Goal: Information Seeking & Learning: Learn about a topic

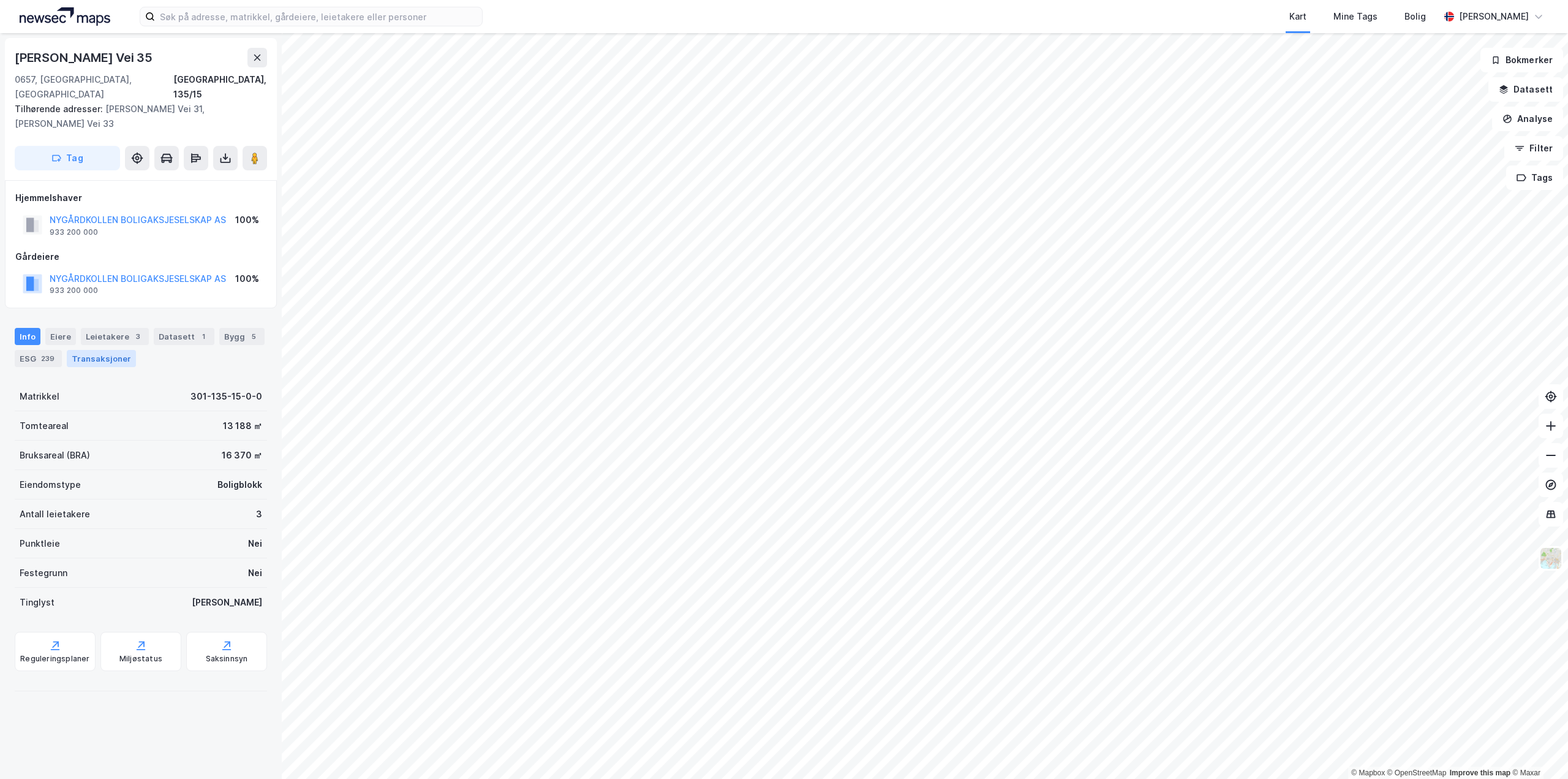
click at [105, 350] on div "Transaksjoner" at bounding box center [101, 358] width 69 height 17
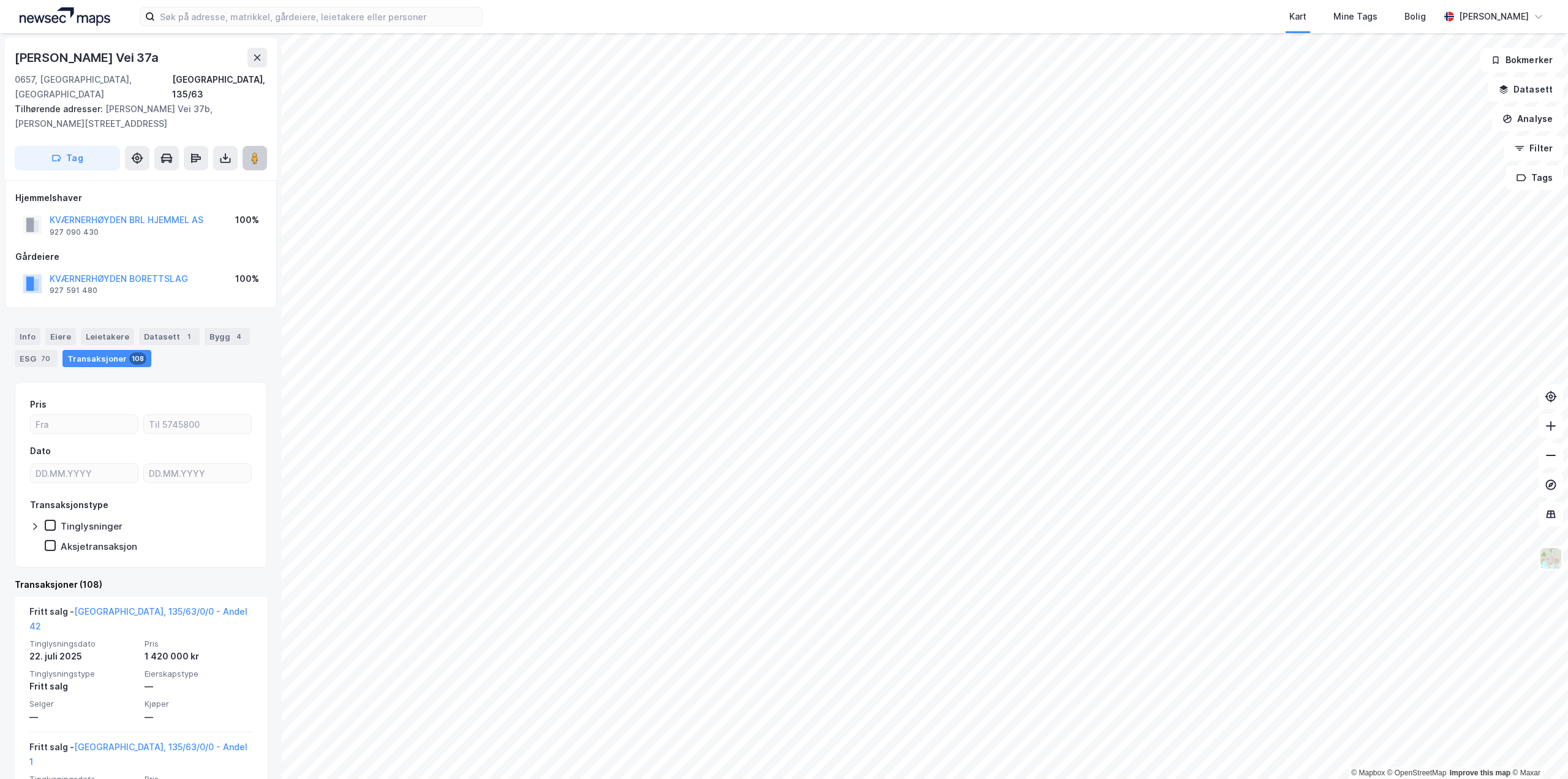
click at [251, 152] on image at bounding box center [255, 158] width 7 height 12
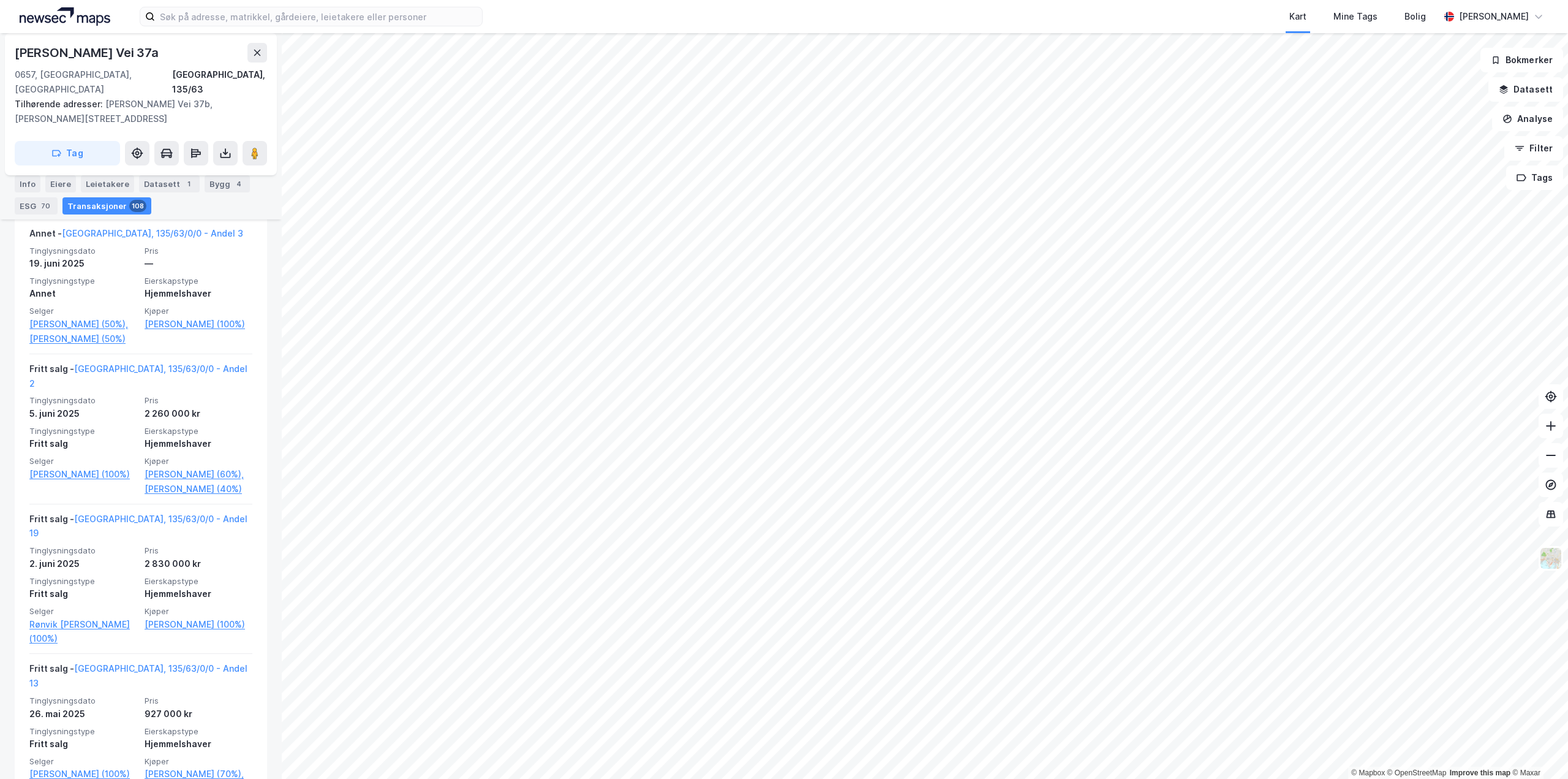
scroll to position [735, 0]
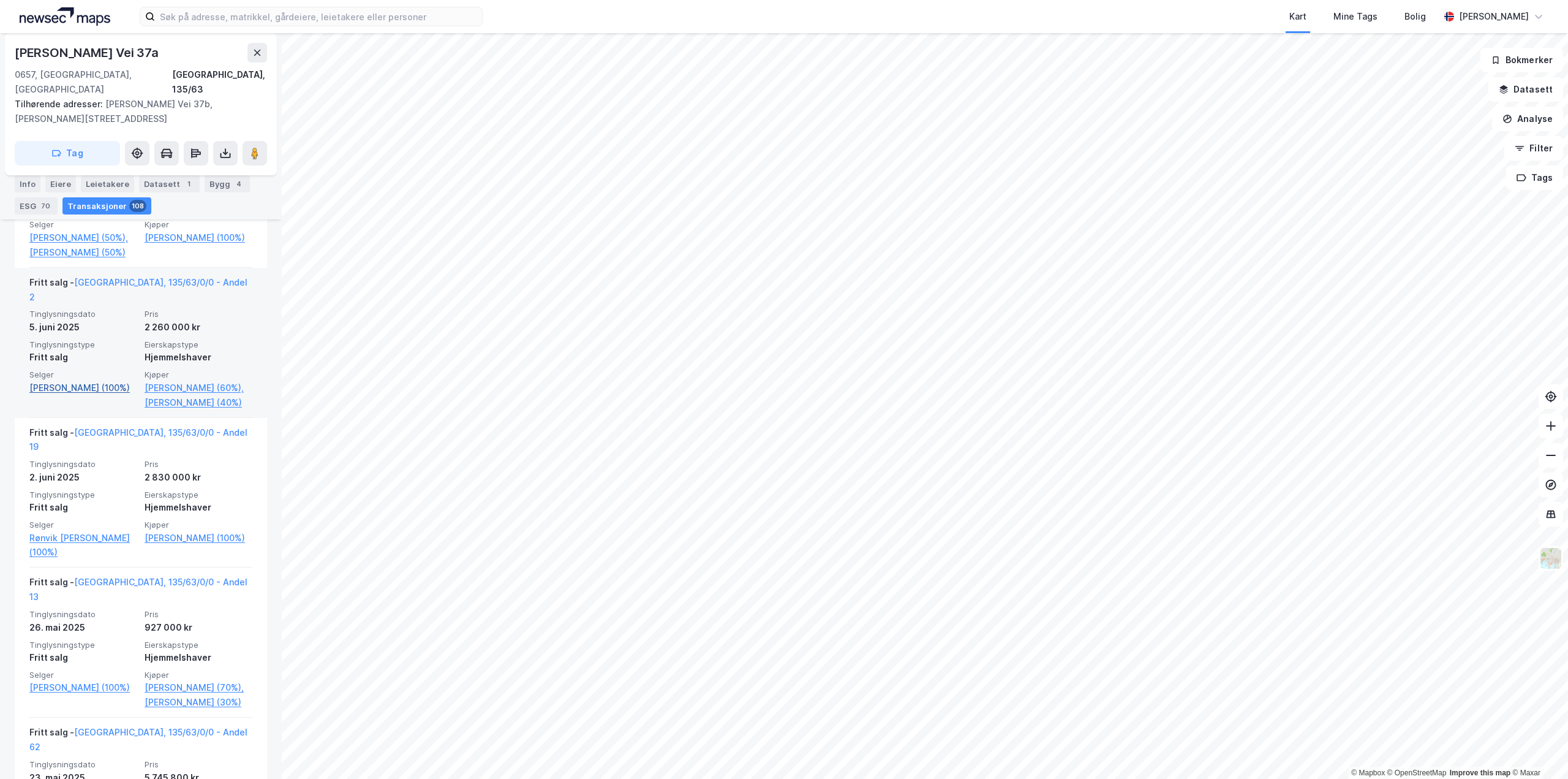
click at [44, 381] on link "[PERSON_NAME] (100%)" at bounding box center [83, 388] width 107 height 15
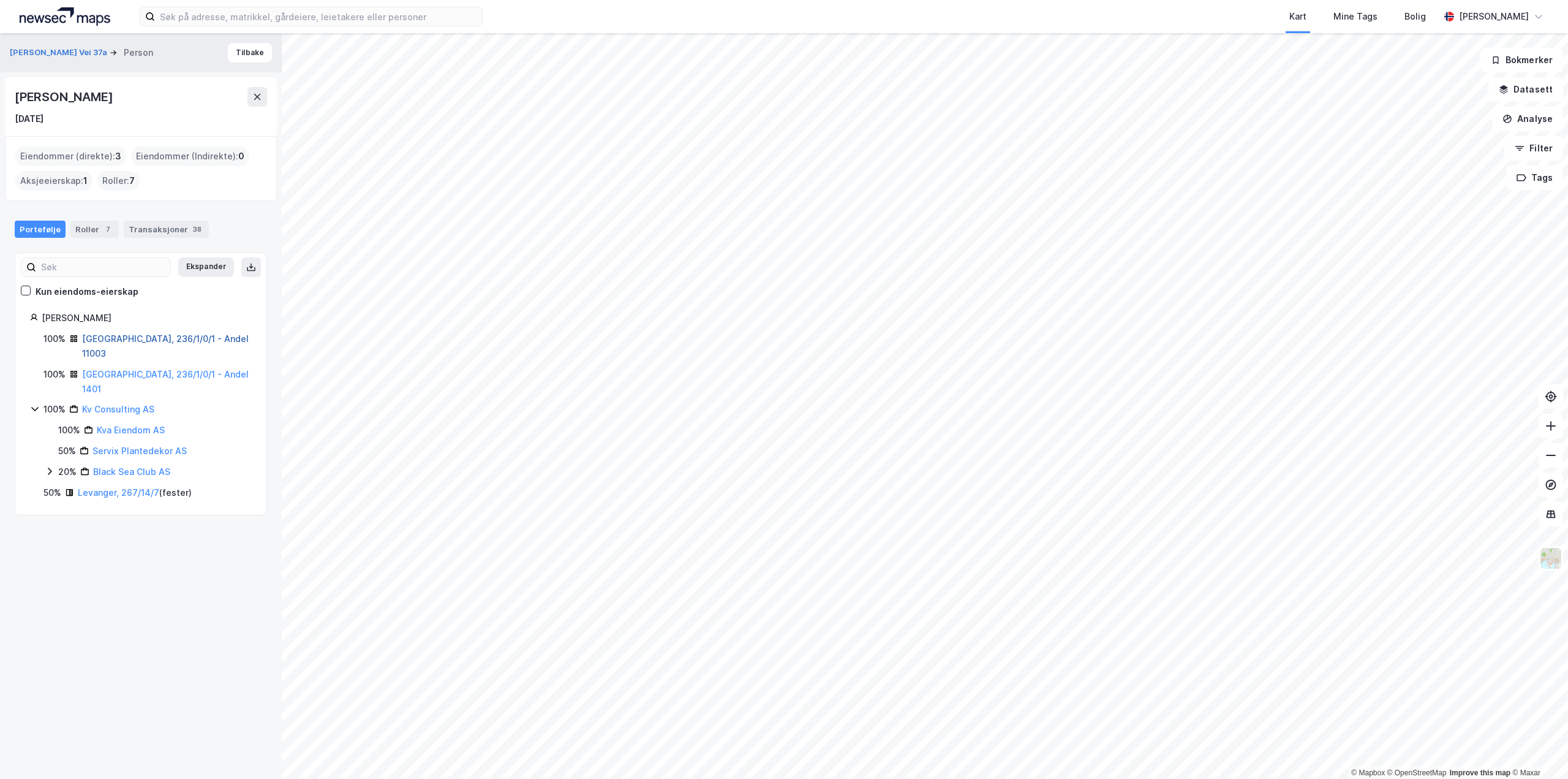
click at [116, 340] on link "[GEOGRAPHIC_DATA], 236/1/0/1 - Andel 11003" at bounding box center [165, 345] width 167 height 25
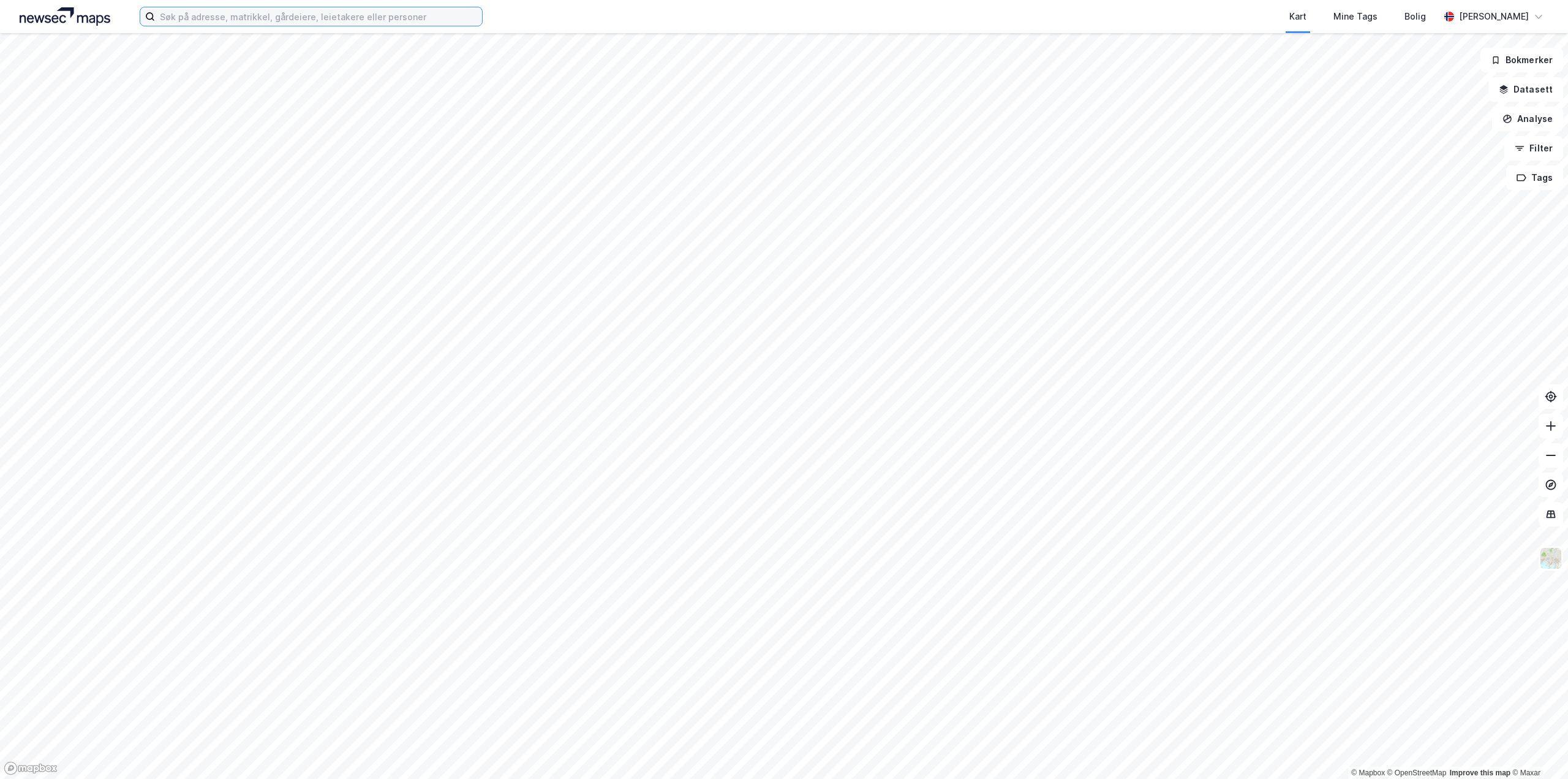
click at [276, 21] on input at bounding box center [318, 16] width 327 height 19
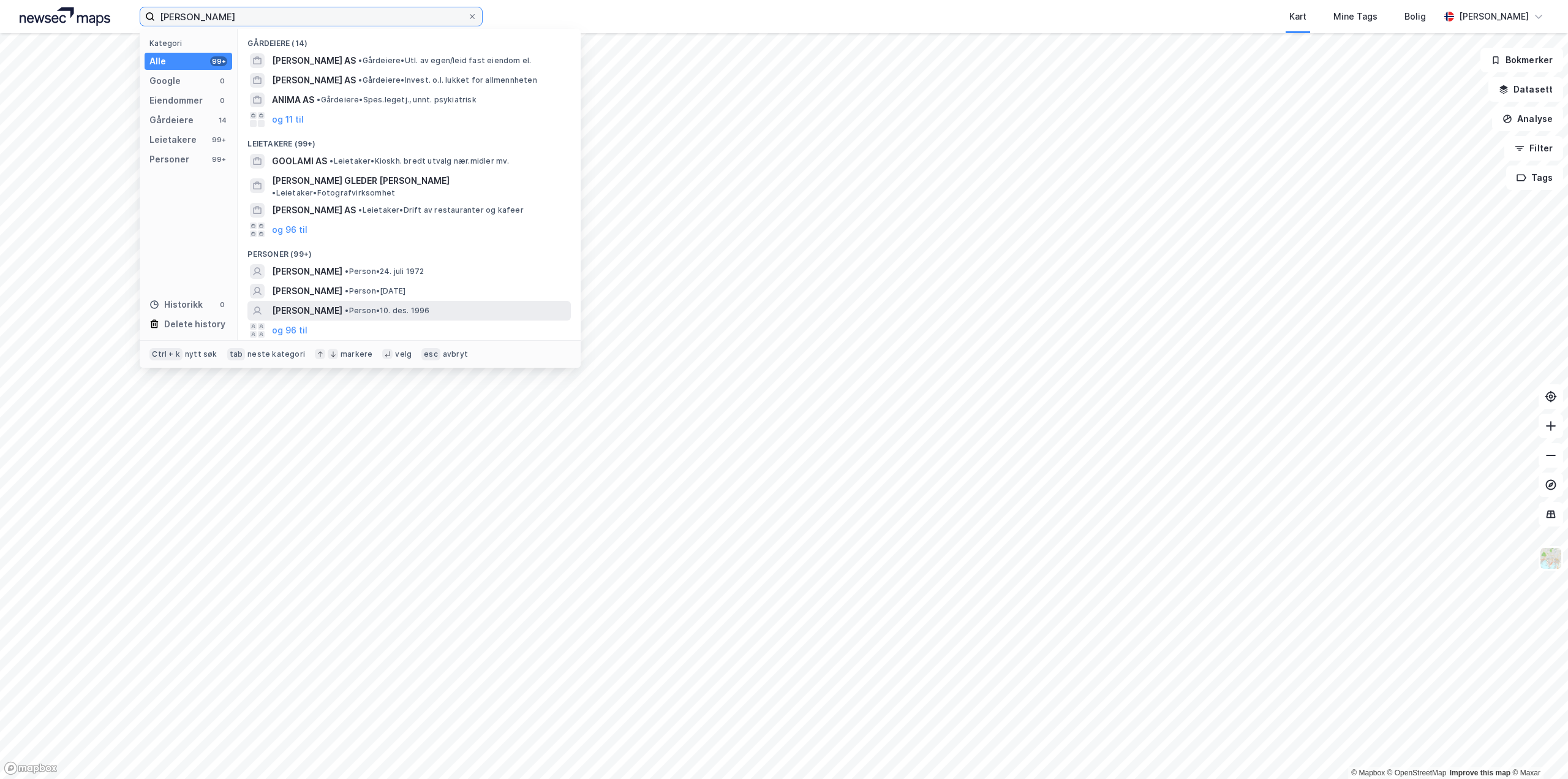
type input "anita gholami"
click at [312, 303] on span "ANITA GHOLAMI" at bounding box center [307, 310] width 70 height 15
